Goal: Transaction & Acquisition: Purchase product/service

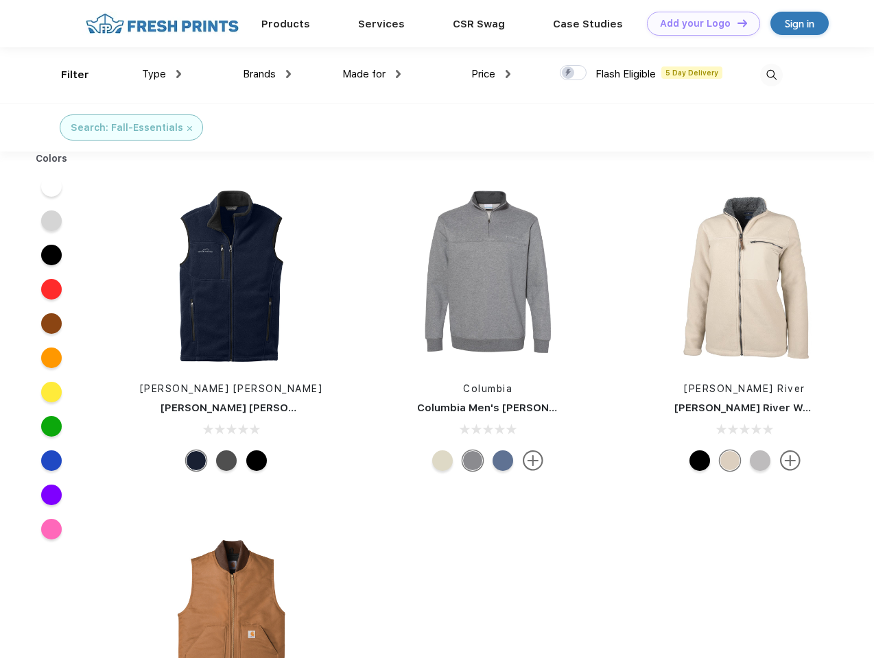
scroll to position [1, 0]
click at [698, 23] on link "Add your Logo Design Tool" at bounding box center [703, 24] width 113 height 24
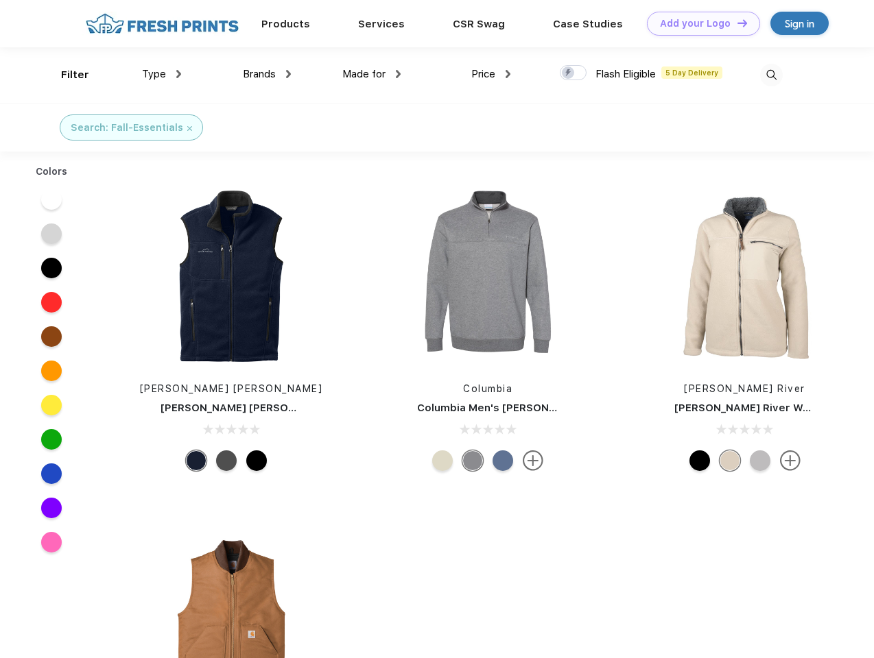
click at [0, 0] on div "Design Tool" at bounding box center [0, 0] width 0 height 0
click at [736, 23] on link "Add your Logo Design Tool" at bounding box center [703, 24] width 113 height 24
click at [66, 75] on div "Filter" at bounding box center [75, 75] width 28 height 16
click at [162, 74] on span "Type" at bounding box center [154, 74] width 24 height 12
click at [267, 74] on span "Brands" at bounding box center [259, 74] width 33 height 12
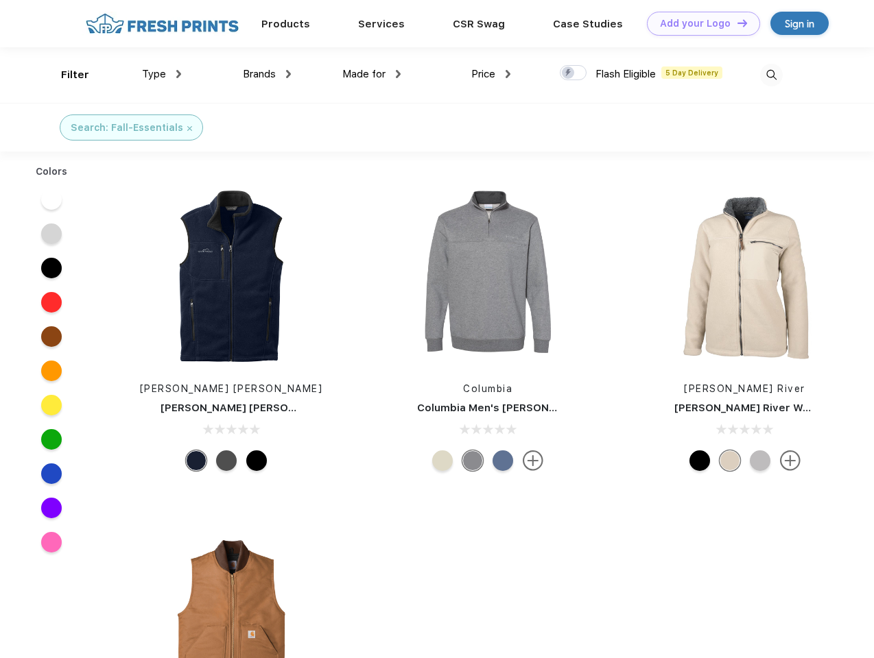
click at [372, 74] on span "Made for" at bounding box center [363, 74] width 43 height 12
click at [491, 74] on span "Price" at bounding box center [483, 74] width 24 height 12
click at [573, 73] on div at bounding box center [573, 72] width 27 height 15
click at [569, 73] on input "checkbox" at bounding box center [564, 68] width 9 height 9
click at [771, 75] on img at bounding box center [771, 75] width 23 height 23
